Goal: Transaction & Acquisition: Download file/media

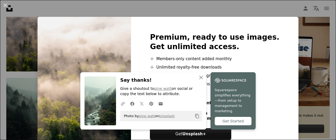
scroll to position [28, 0]
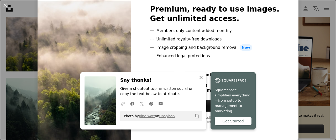
click at [198, 81] on icon "An X shape" at bounding box center [201, 77] width 6 height 6
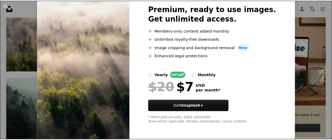
scroll to position [0, 0]
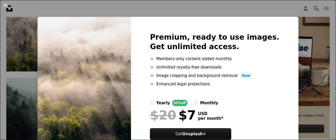
click at [4, 6] on button "An X shape" at bounding box center [5, 5] width 6 height 6
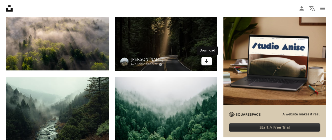
click at [208, 62] on icon "Arrow pointing down" at bounding box center [206, 61] width 4 height 6
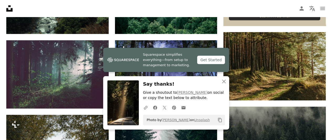
scroll to position [254, 0]
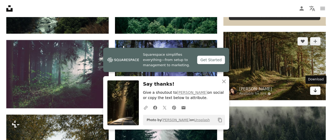
click at [314, 93] on icon "Arrow pointing down" at bounding box center [315, 90] width 4 height 6
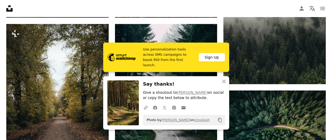
scroll to position [346, 0]
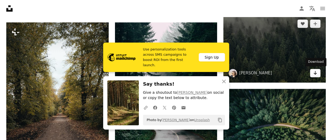
click at [315, 74] on icon "Arrow pointing down" at bounding box center [315, 73] width 4 height 6
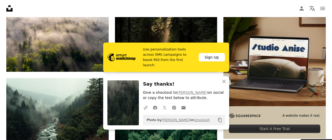
scroll to position [141, 0]
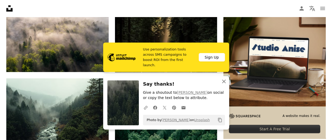
click at [226, 81] on icon "An X shape" at bounding box center [224, 81] width 6 height 6
